Goal: Task Accomplishment & Management: Manage account settings

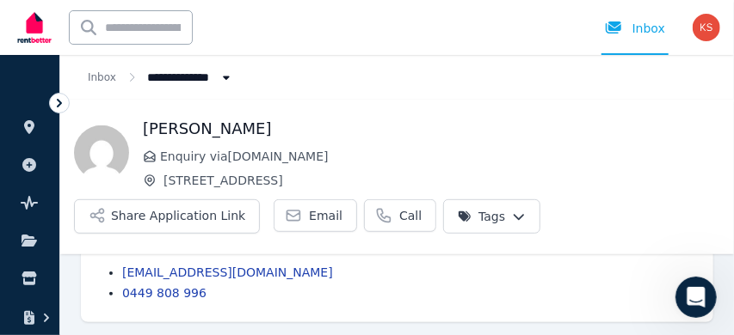
click at [60, 105] on icon at bounding box center [59, 103] width 17 height 17
click at [55, 105] on icon at bounding box center [59, 103] width 17 height 17
click at [55, 101] on icon at bounding box center [59, 103] width 17 height 17
click at [66, 99] on icon at bounding box center [59, 103] width 17 height 17
click at [51, 98] on icon at bounding box center [59, 103] width 17 height 17
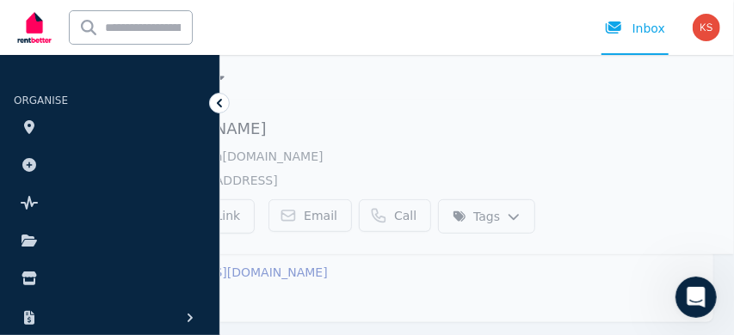
scroll to position [109, 0]
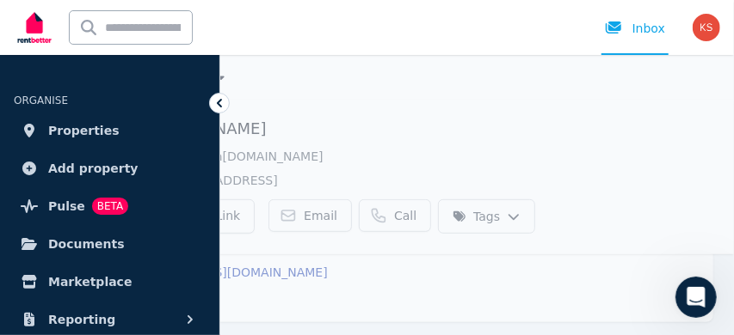
drag, startPoint x: 31, startPoint y: 101, endPoint x: 13, endPoint y: 107, distance: 19.0
click at [13, 107] on ul "ORGANISE Properties Add property Pulse BETA Documents Marketplace Reporting Fin…" at bounding box center [109, 242] width 219 height 341
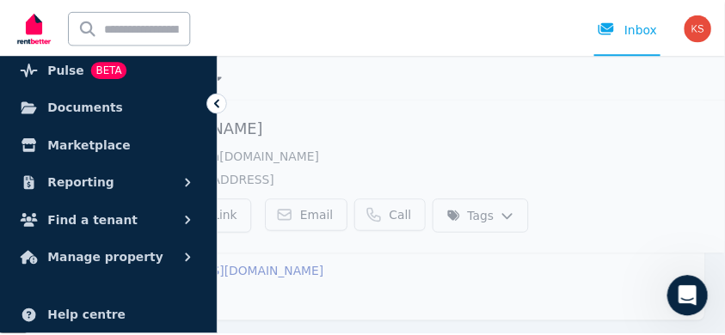
scroll to position [141, 0]
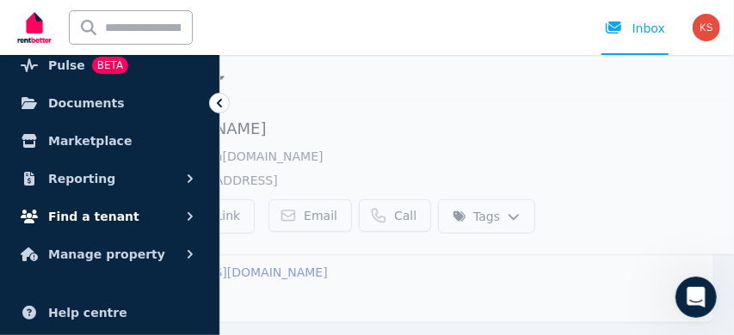
click at [200, 215] on button "Find a tenant" at bounding box center [110, 217] width 192 height 34
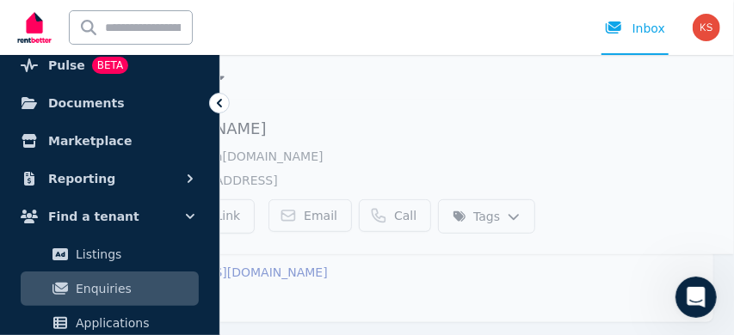
click at [134, 316] on span "Applications" at bounding box center [134, 323] width 116 height 21
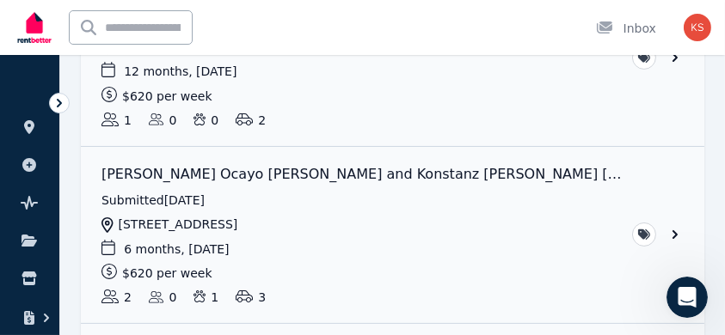
scroll to position [293, 0]
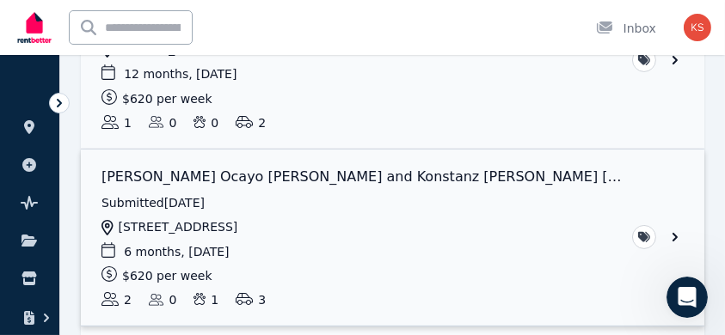
click at [675, 229] on link "View application: Paulina Ocayo Lopez and Konstanz Ullrich chellew" at bounding box center [393, 238] width 624 height 177
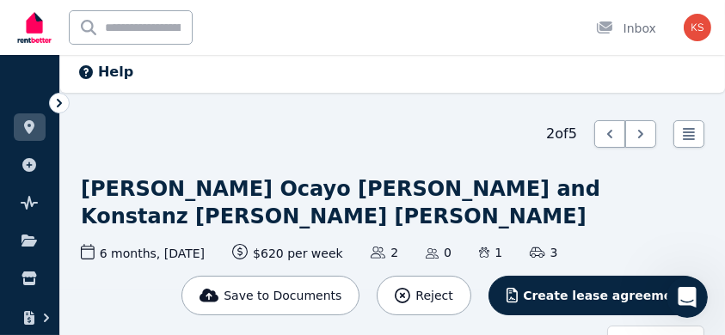
scroll to position [43, 0]
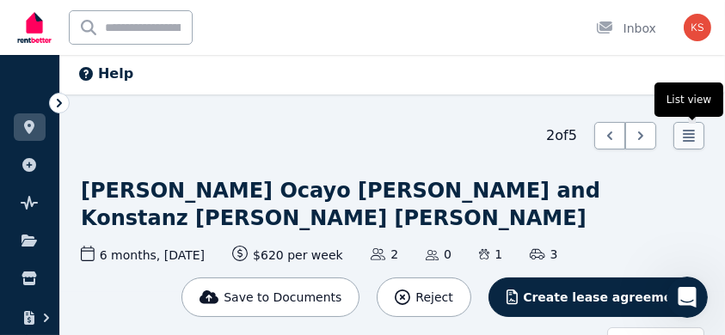
click at [682, 140] on icon at bounding box center [688, 135] width 17 height 17
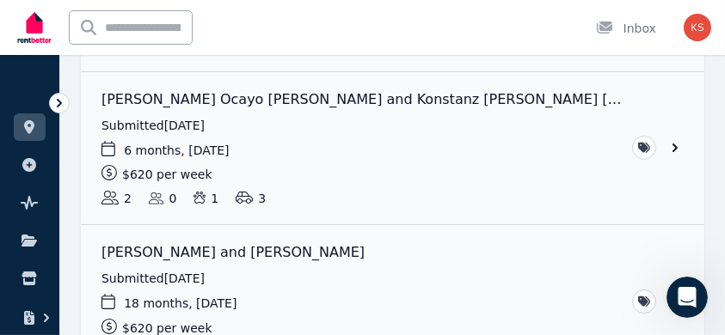
scroll to position [347, 0]
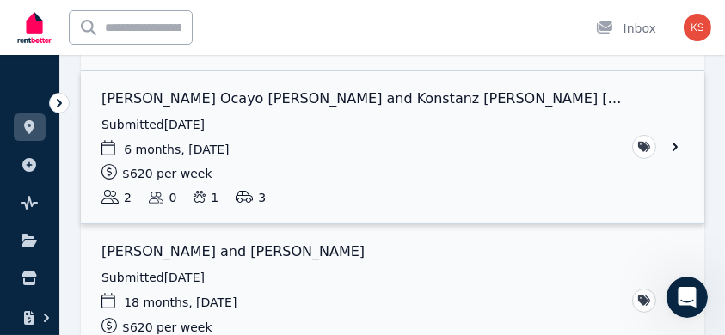
click at [674, 146] on link "View application: Paulina Ocayo Lopez and Konstanz Ullrich chellew" at bounding box center [393, 147] width 624 height 153
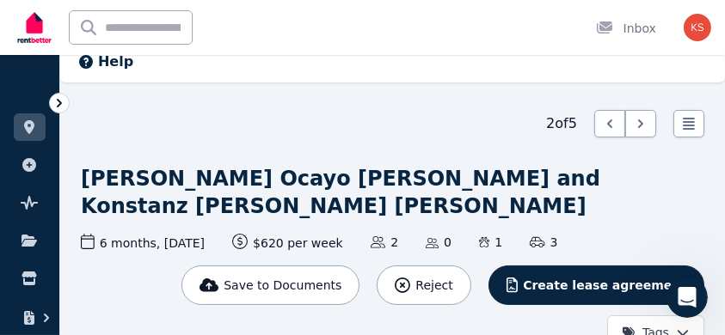
scroll to position [57, 0]
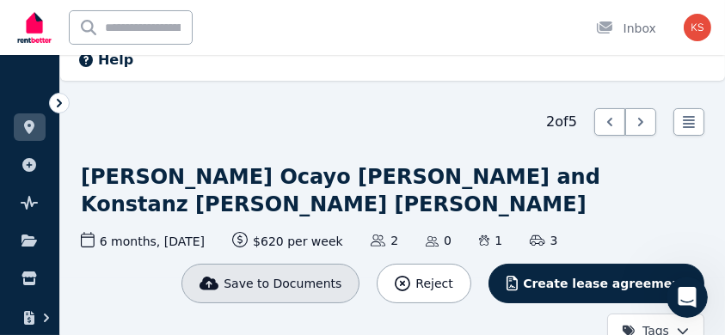
click at [328, 275] on span "Save to Documents" at bounding box center [283, 283] width 118 height 17
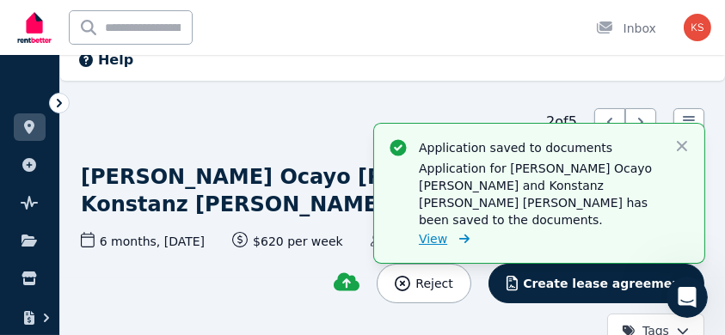
click at [442, 231] on span "View" at bounding box center [433, 239] width 28 height 17
